Goal: Transaction & Acquisition: Purchase product/service

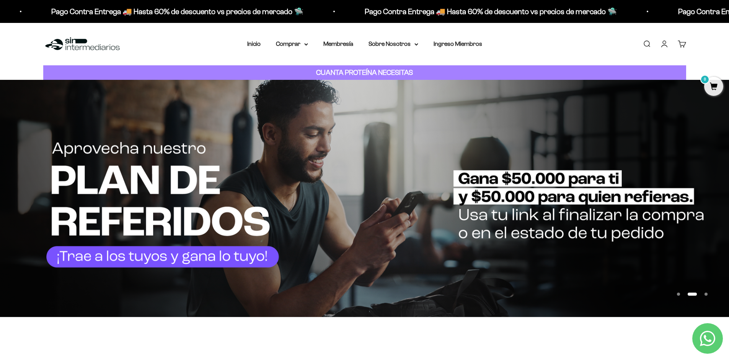
click at [668, 43] on link "Iniciar sesión" at bounding box center [664, 44] width 8 height 8
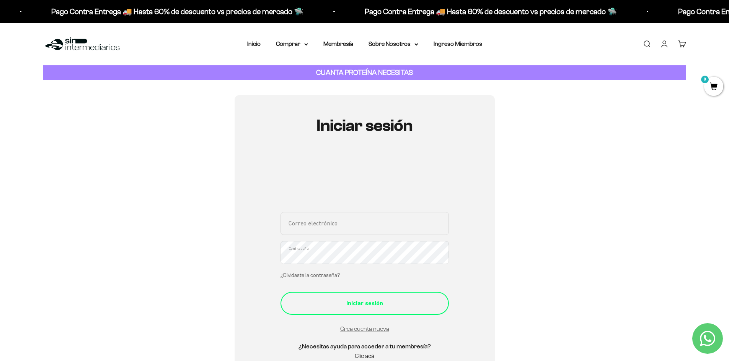
type input "[EMAIL_ADDRESS][DOMAIN_NAME]"
click at [389, 302] on div "Iniciar sesión" at bounding box center [365, 304] width 138 height 10
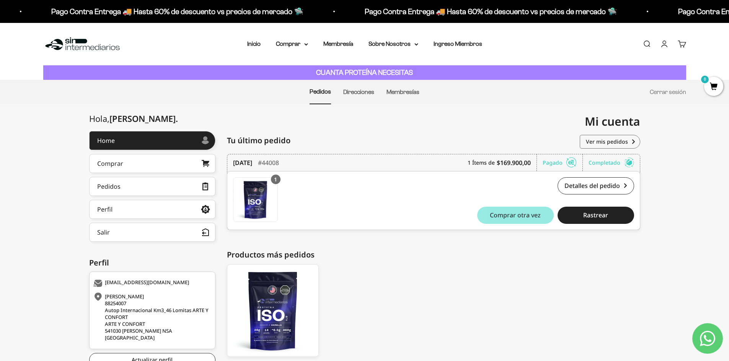
click at [509, 212] on span "Comprar otra vez" at bounding box center [515, 215] width 51 height 6
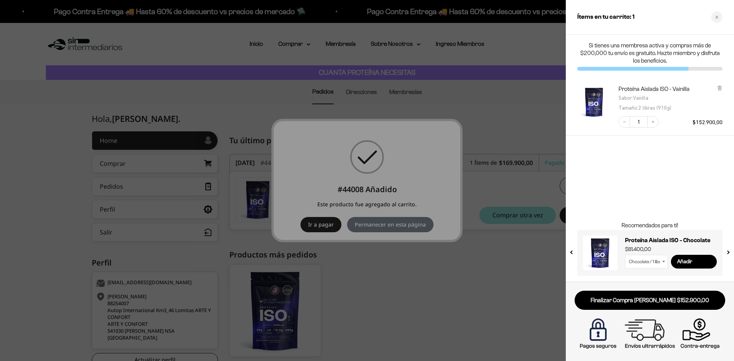
click at [367, 225] on div at bounding box center [367, 180] width 734 height 361
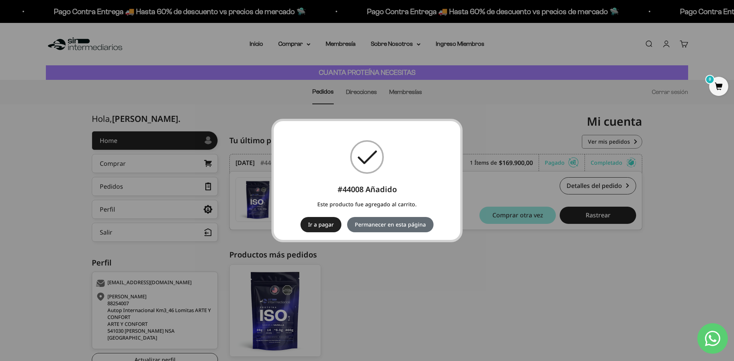
click at [381, 225] on button "Permanecer en esta página" at bounding box center [390, 224] width 86 height 15
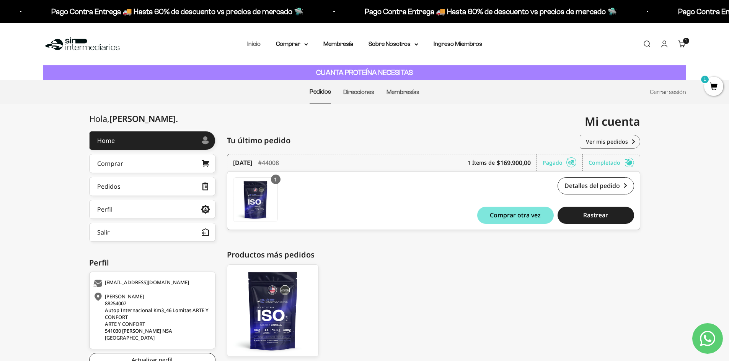
click at [257, 44] on link "Inicio" at bounding box center [253, 44] width 13 height 7
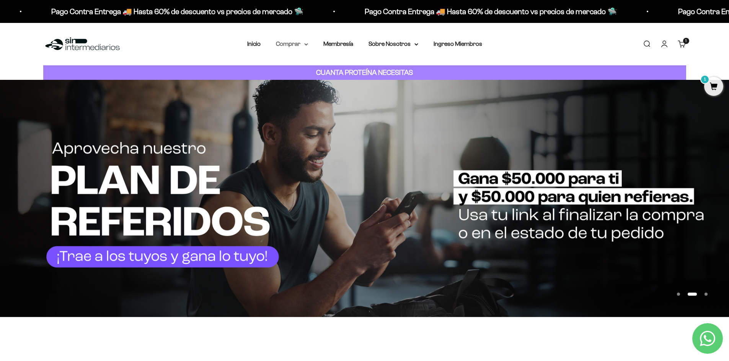
click at [289, 44] on summary "Comprar" at bounding box center [292, 44] width 32 height 10
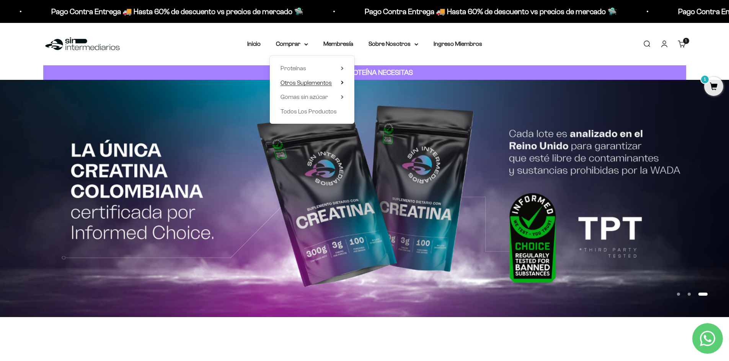
click at [315, 80] on span "Otros Suplementos" at bounding box center [305, 83] width 51 height 7
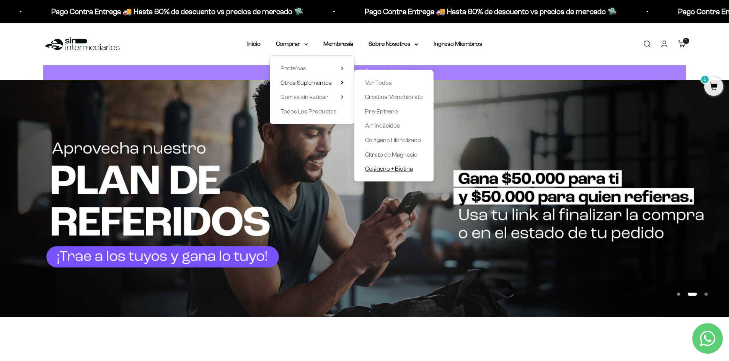
click at [386, 169] on span "Colágeno + Biotina" at bounding box center [389, 169] width 48 height 7
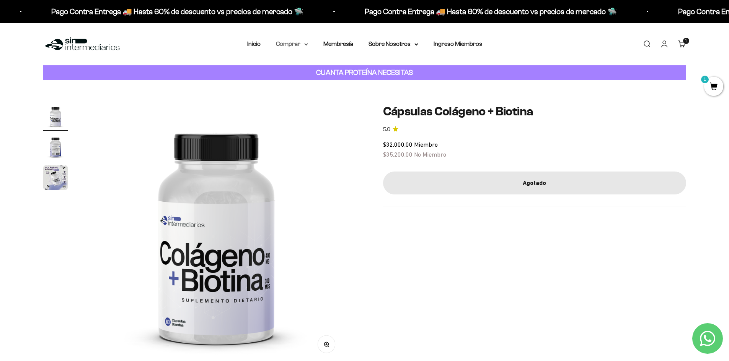
click at [292, 45] on summary "Comprar" at bounding box center [292, 44] width 32 height 10
click at [322, 81] on span "Otros Suplementos" at bounding box center [305, 83] width 51 height 7
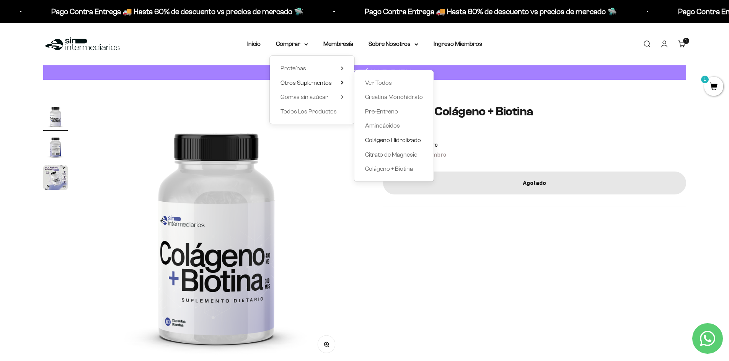
click at [383, 138] on span "Colágeno Hidrolizado" at bounding box center [393, 140] width 56 height 7
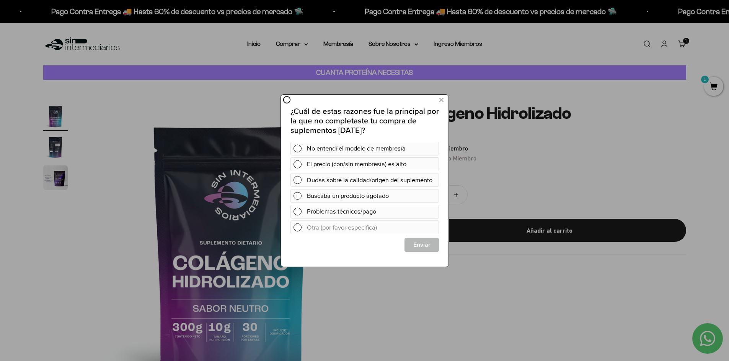
click at [692, 104] on div at bounding box center [364, 180] width 729 height 361
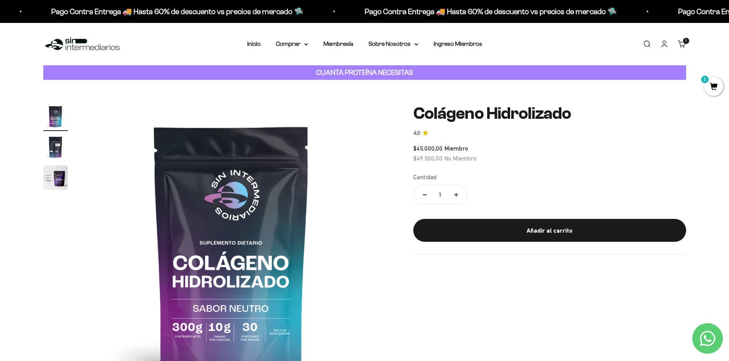
click at [683, 41] on cart-count "1 artículo 1" at bounding box center [686, 41] width 6 height 6
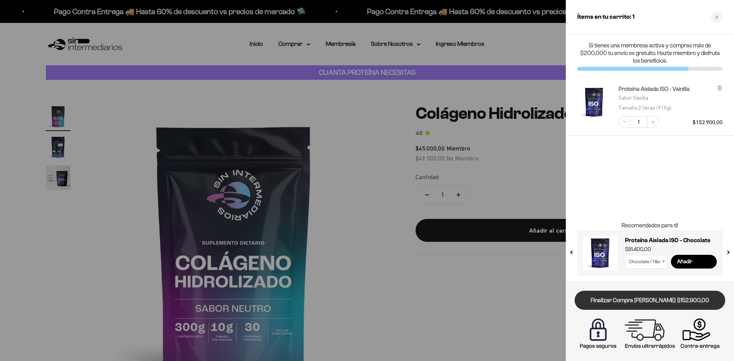
click at [654, 299] on link "Finalizar Compra [PERSON_NAME] $152.900,00" at bounding box center [650, 301] width 151 height 20
